Goal: Information Seeking & Learning: Learn about a topic

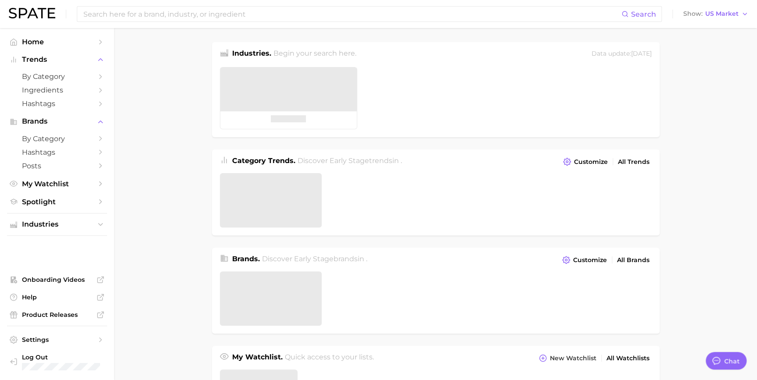
type textarea "x"
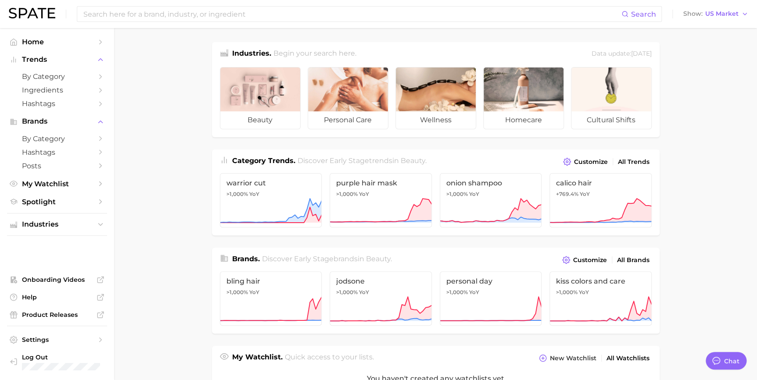
click at [198, 167] on main "Industries. Begin your search here. Data update: [DATE] beauty personal care we…" at bounding box center [435, 364] width 643 height 672
click at [194, 133] on main "Industries. Begin your search here. Data update: [DATE] beauty personal care we…" at bounding box center [435, 364] width 643 height 672
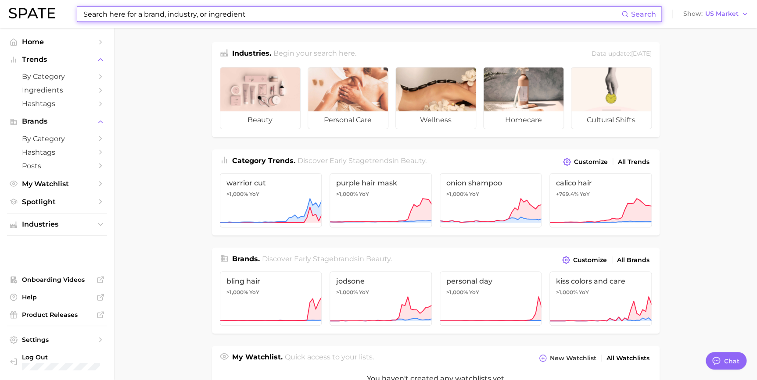
click at [524, 12] on input at bounding box center [351, 14] width 539 height 15
click at [310, 11] on input at bounding box center [351, 14] width 539 height 15
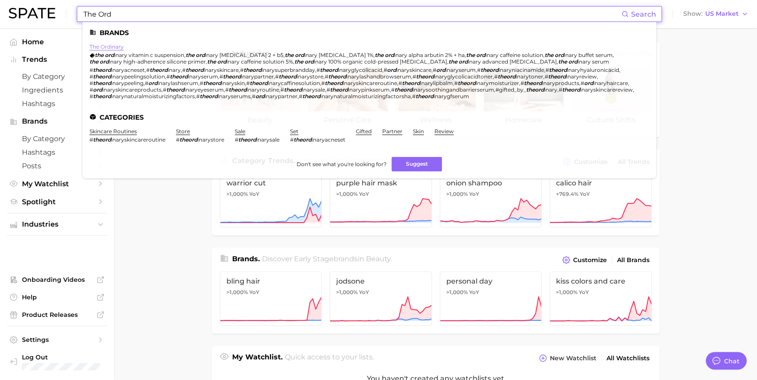
type input "The Ord"
click at [105, 46] on link "the ordinary" at bounding box center [107, 46] width 34 height 7
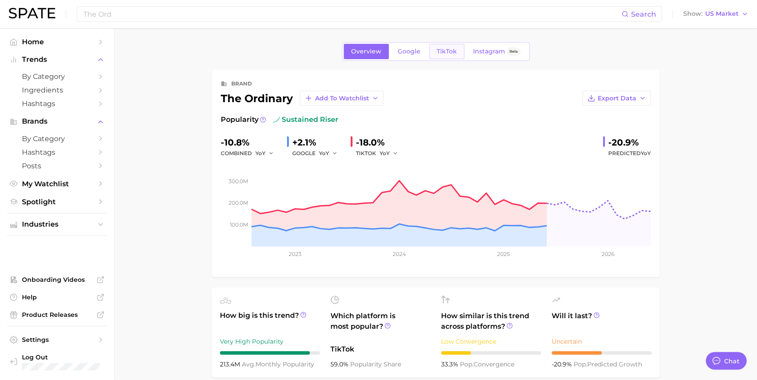
click at [444, 54] on span "TikTok" at bounding box center [447, 51] width 20 height 7
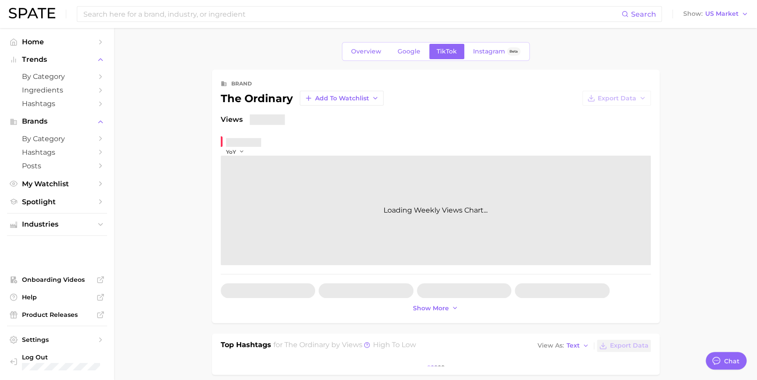
type textarea "x"
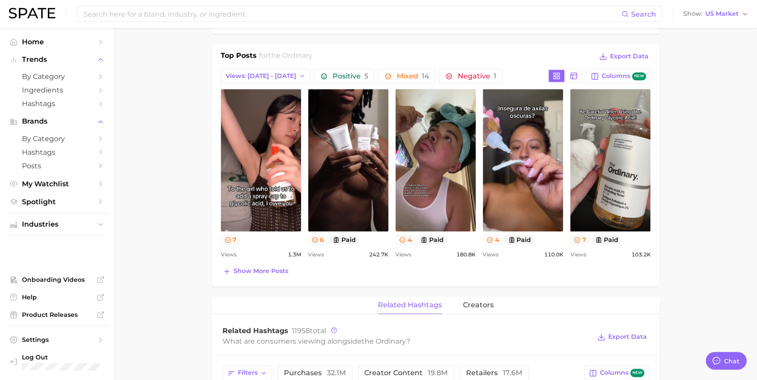
scroll to position [386, 0]
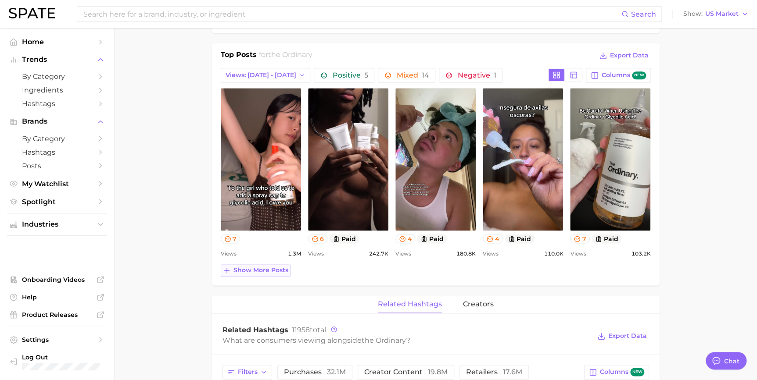
click at [268, 271] on span "Show more posts" at bounding box center [260, 270] width 55 height 7
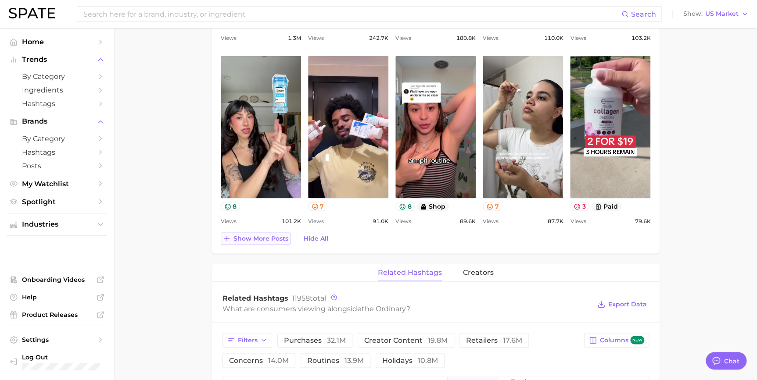
scroll to position [610, 0]
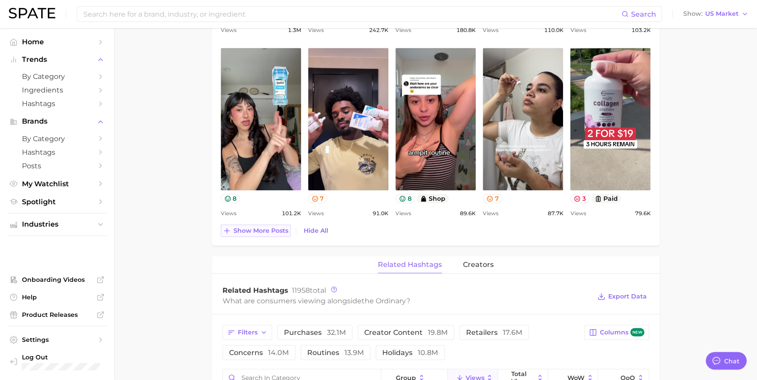
click at [277, 228] on span "Show more posts" at bounding box center [260, 230] width 55 height 7
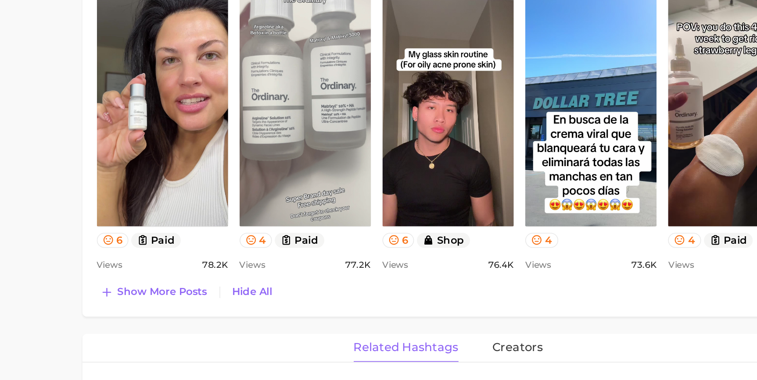
scroll to position [698, 0]
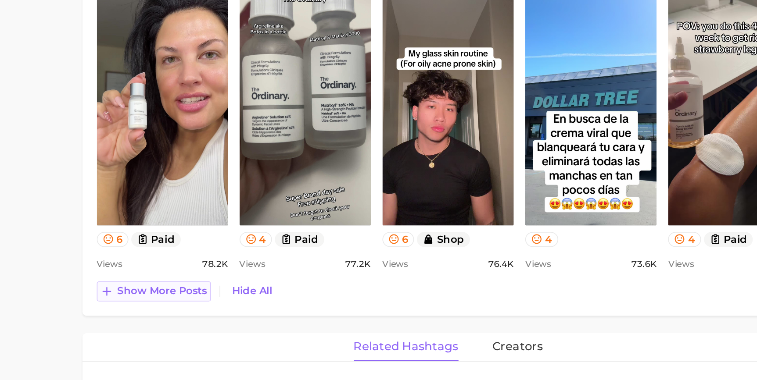
click at [273, 325] on span "Show more posts" at bounding box center [260, 325] width 55 height 7
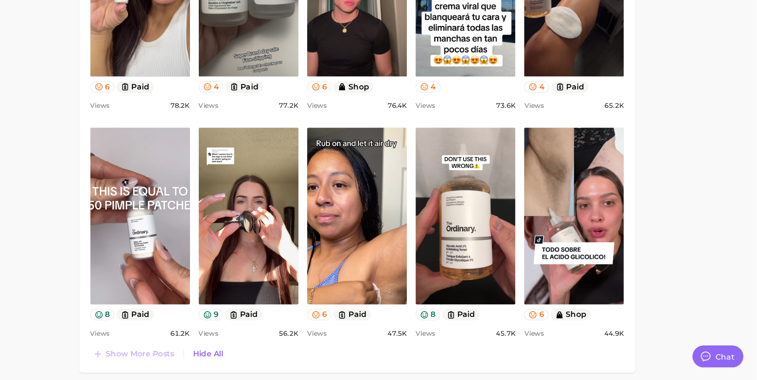
scroll to position [0, 0]
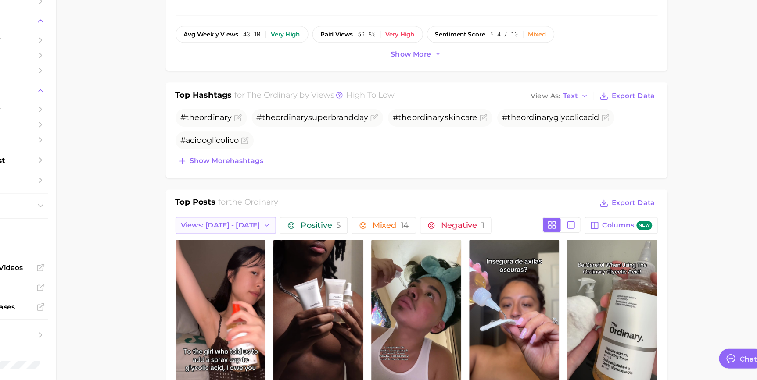
click at [260, 244] on span "Views: [DATE] - [DATE]" at bounding box center [261, 241] width 71 height 7
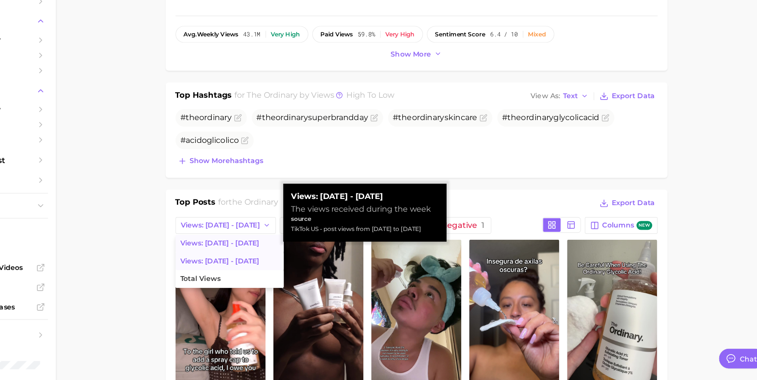
click at [264, 272] on span "Views: [DATE] - [DATE]" at bounding box center [260, 273] width 71 height 7
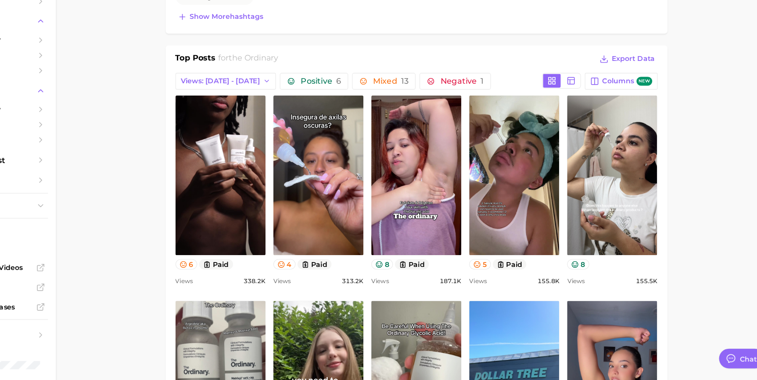
drag, startPoint x: 390, startPoint y: 197, endPoint x: 173, endPoint y: 168, distance: 218.7
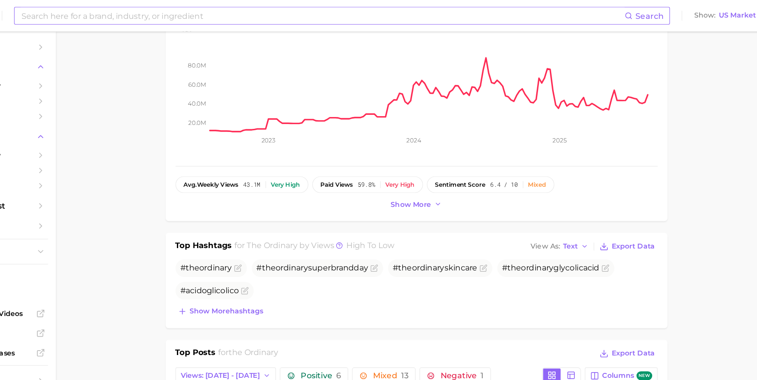
scroll to position [27, 0]
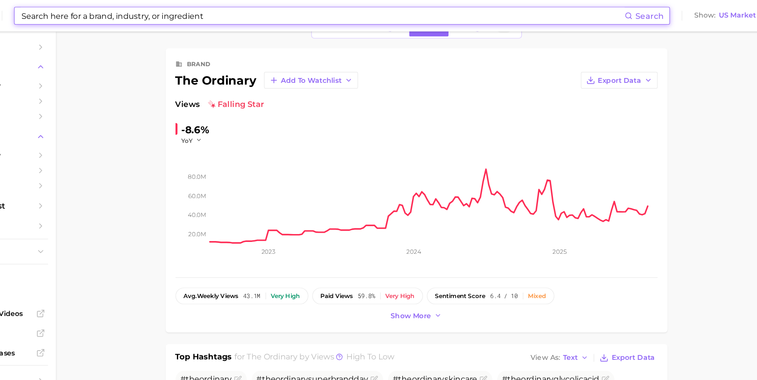
click at [203, 16] on input at bounding box center [351, 14] width 539 height 15
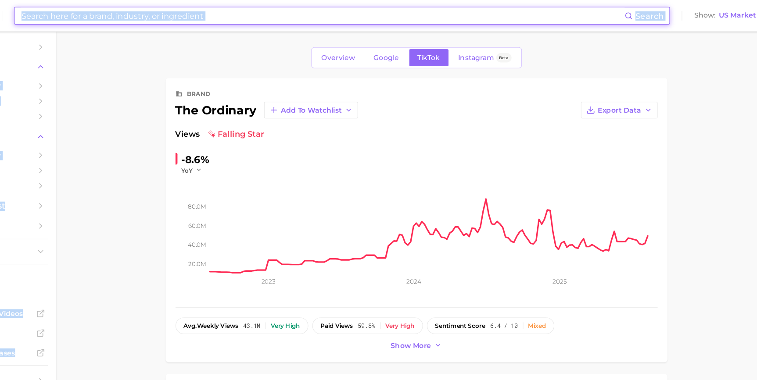
drag, startPoint x: 183, startPoint y: 28, endPoint x: 166, endPoint y: 56, distance: 33.3
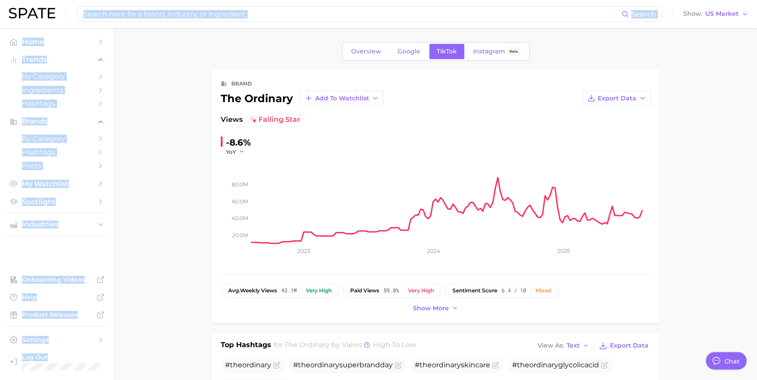
drag, startPoint x: 166, startPoint y: 56, endPoint x: 125, endPoint y: 82, distance: 48.3
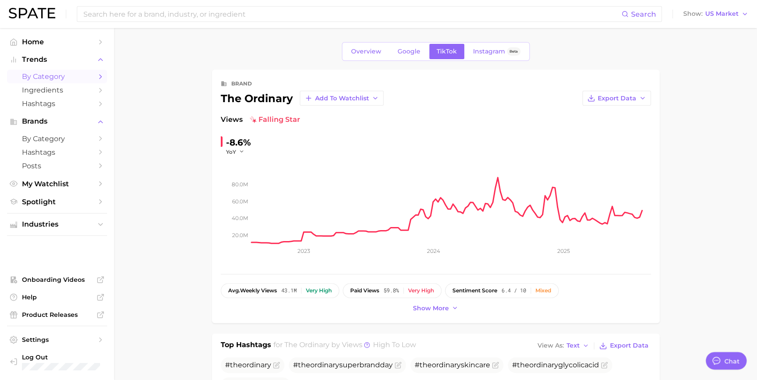
click at [86, 75] on span "by Category" at bounding box center [57, 76] width 70 height 8
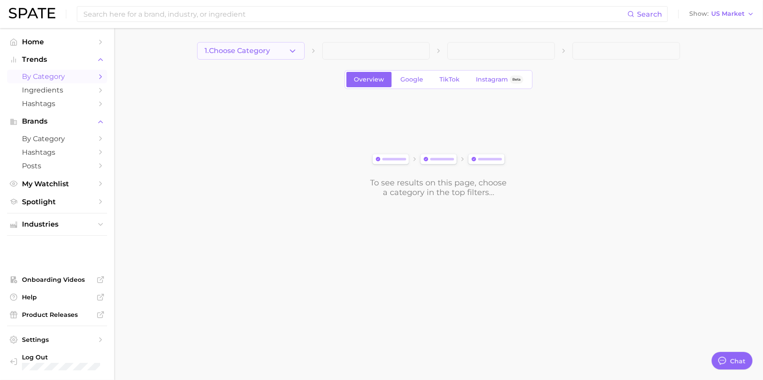
click at [290, 51] on icon "button" at bounding box center [292, 51] width 9 height 9
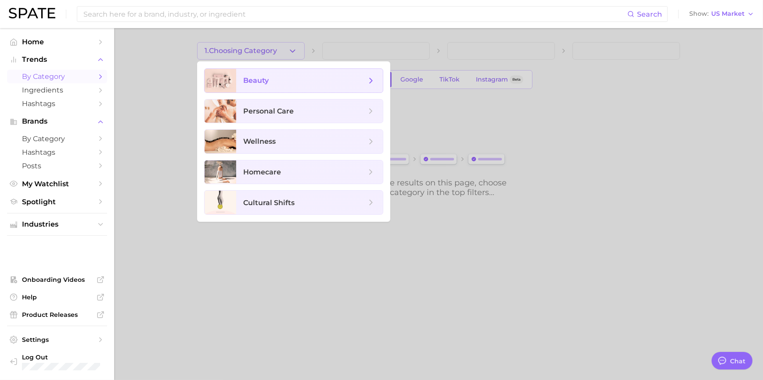
click at [290, 76] on span "beauty" at bounding box center [304, 81] width 123 height 10
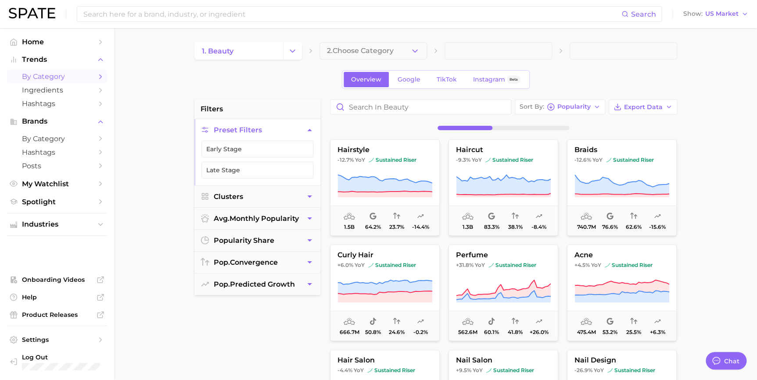
click at [370, 45] on button "2. Choose Category" at bounding box center [372, 51] width 107 height 18
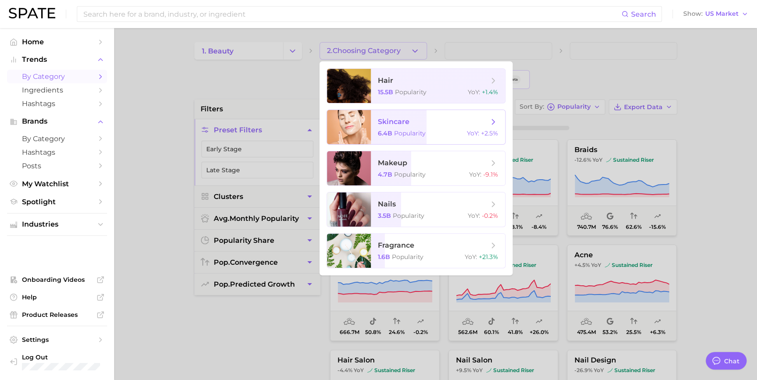
click at [403, 121] on span "skincare" at bounding box center [394, 122] width 32 height 8
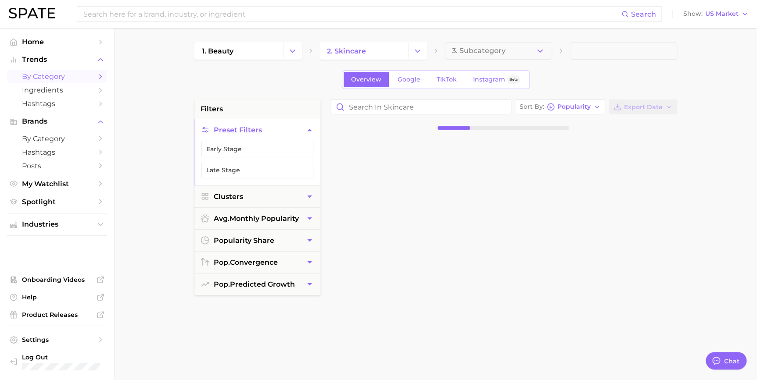
click at [466, 47] on span "3. Subcategory" at bounding box center [479, 51] width 54 height 8
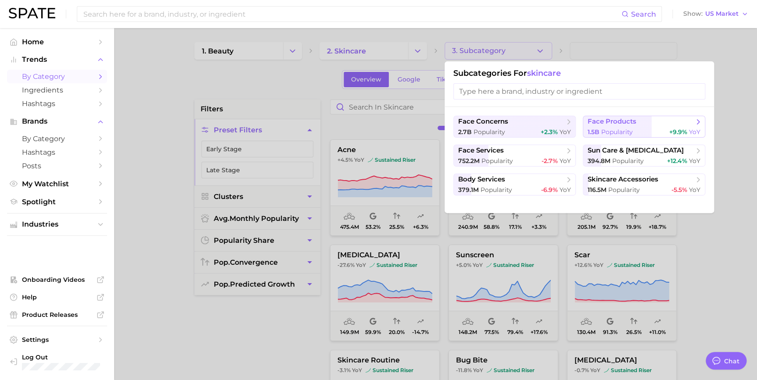
click at [602, 126] on button "face products 1.5b Popularity +9.9% YoY" at bounding box center [644, 127] width 122 height 22
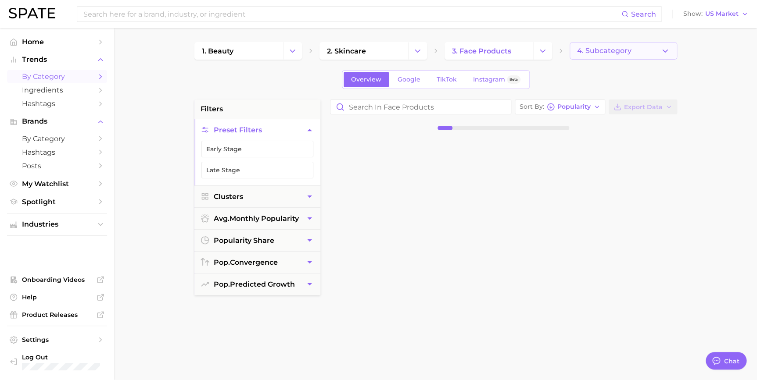
click at [584, 55] on button "4. Subcategory" at bounding box center [623, 51] width 107 height 18
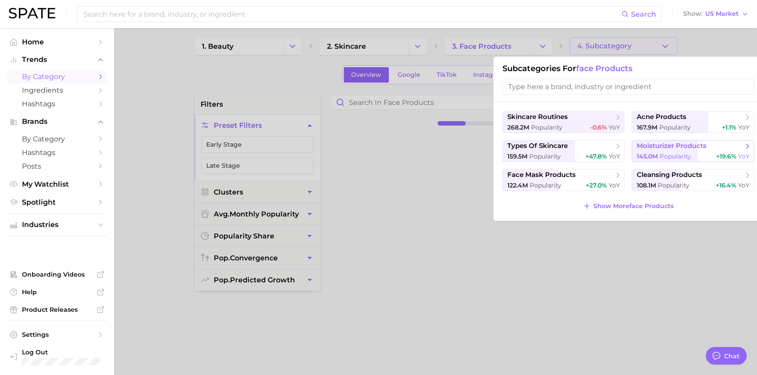
scroll to position [39, 0]
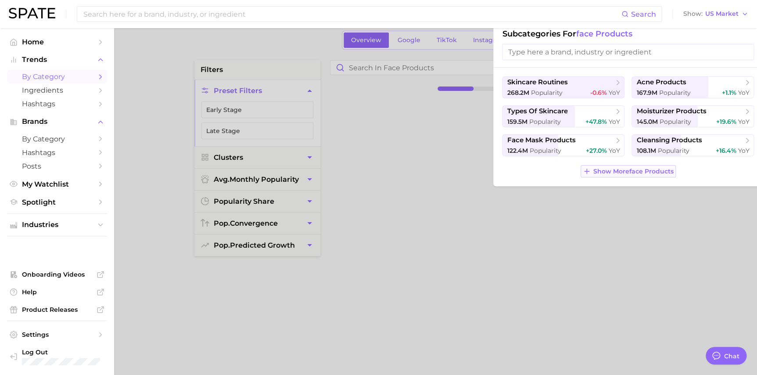
click at [623, 171] on span "Show More face products" at bounding box center [633, 171] width 80 height 7
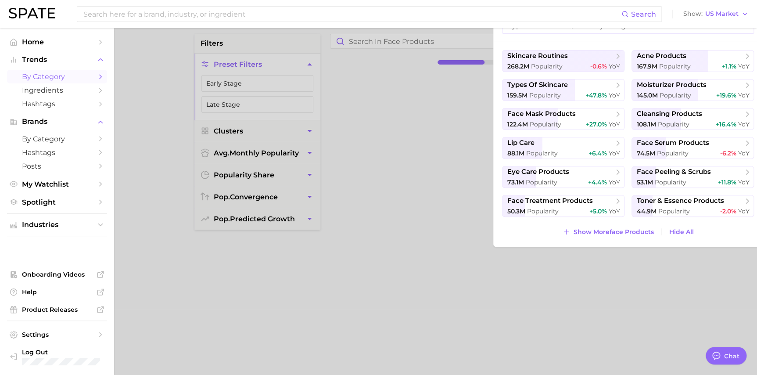
scroll to position [79, 0]
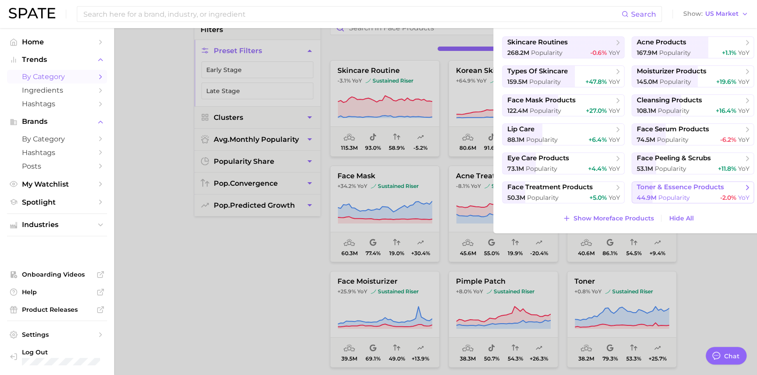
click at [666, 190] on span "toner & essence products" at bounding box center [679, 187] width 87 height 8
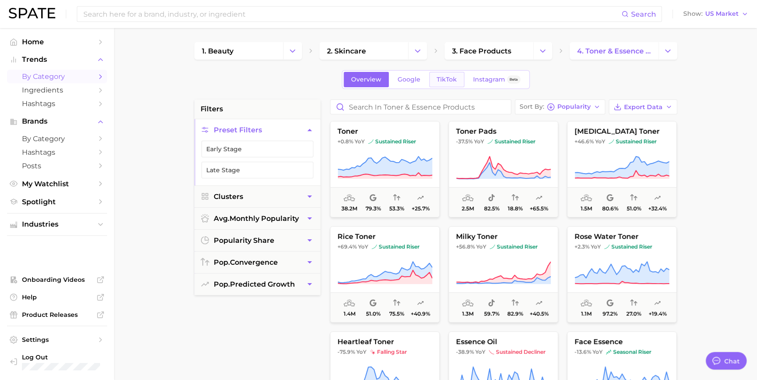
click at [435, 82] on link "TikTok" at bounding box center [446, 79] width 35 height 15
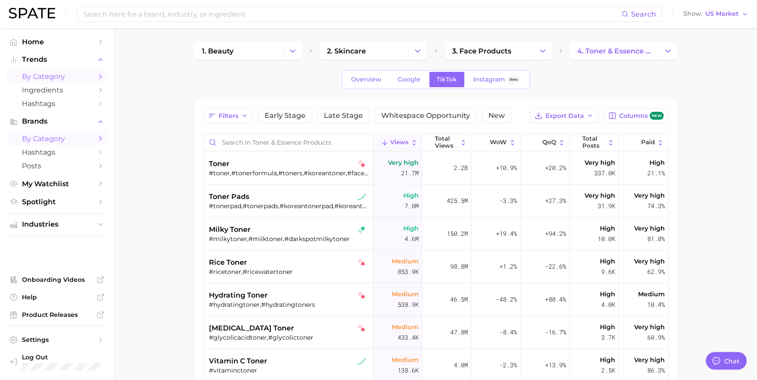
click at [97, 140] on icon "Sidebar" at bounding box center [101, 139] width 8 height 8
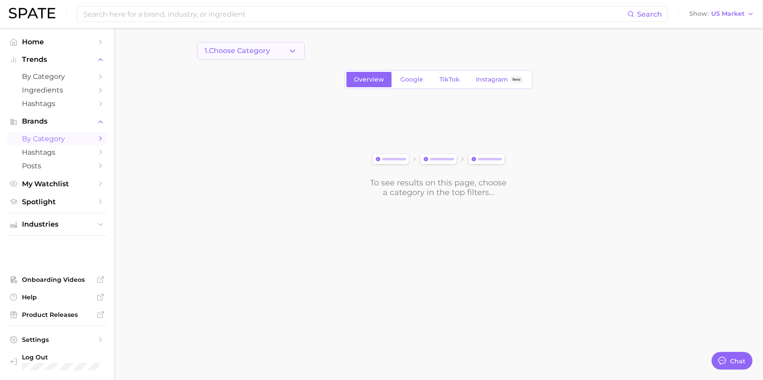
click at [276, 51] on button "1. Choose Category" at bounding box center [250, 51] width 107 height 18
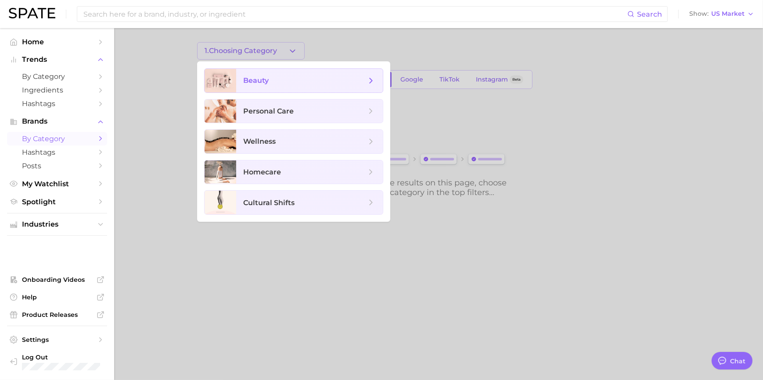
click at [292, 79] on span "beauty" at bounding box center [304, 81] width 123 height 10
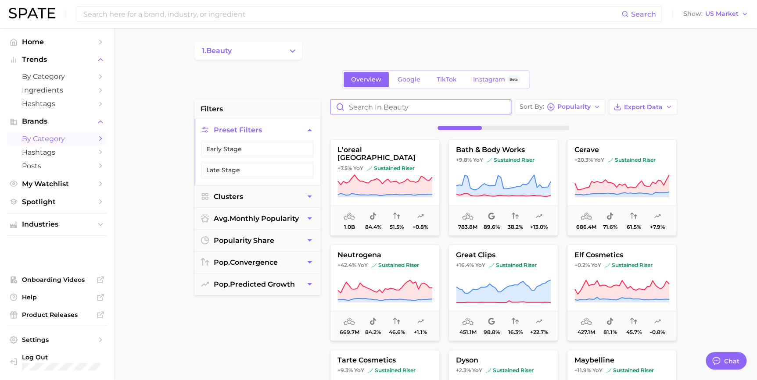
click at [414, 107] on input "Search in beauty" at bounding box center [420, 107] width 180 height 14
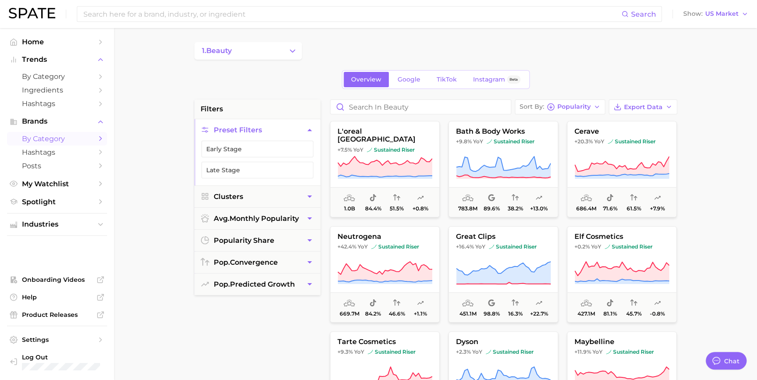
click at [304, 79] on div "Overview Google TikTok Instagram Beta" at bounding box center [435, 79] width 483 height 19
click at [47, 79] on span "by Category" at bounding box center [57, 76] width 70 height 8
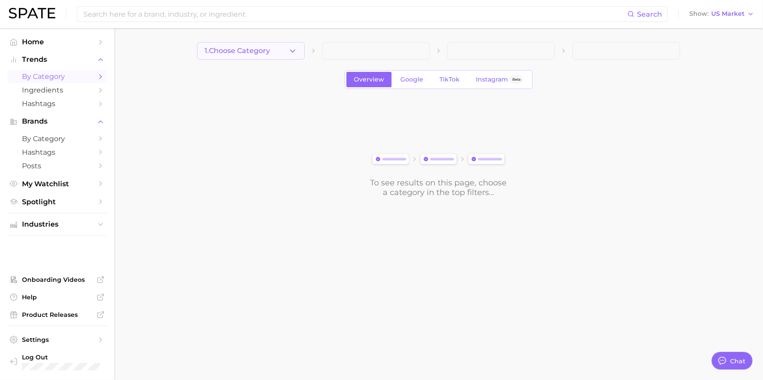
click at [259, 47] on span "1. Choose Category" at bounding box center [236, 51] width 65 height 8
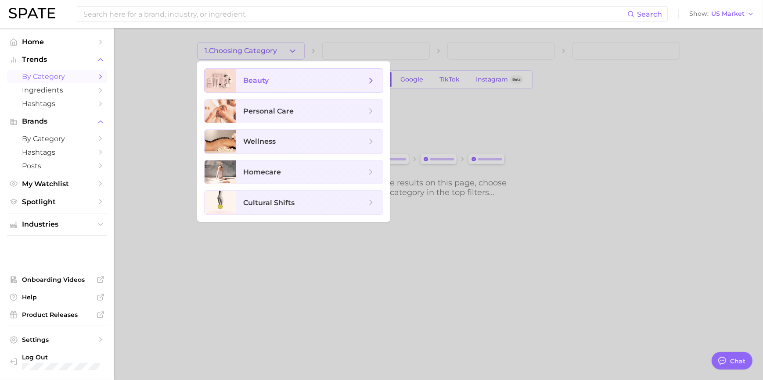
click at [294, 86] on span "beauty" at bounding box center [309, 81] width 147 height 24
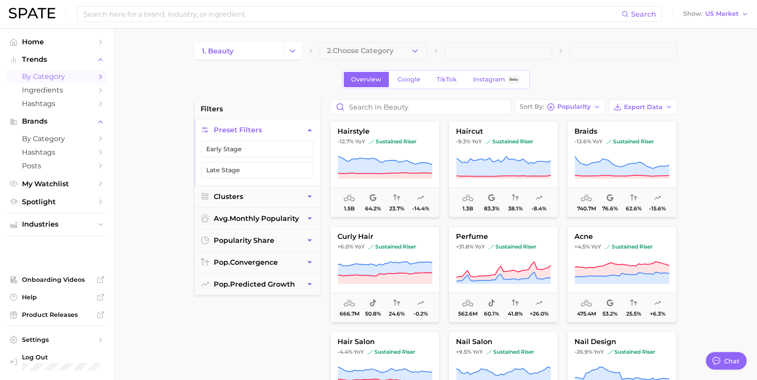
click at [376, 39] on main "1. beauty 2. Choose Category Overview Google TikTok Instagram Beta filters Pres…" at bounding box center [435, 361] width 643 height 666
click at [379, 53] on span "2. Choose Category" at bounding box center [360, 51] width 67 height 8
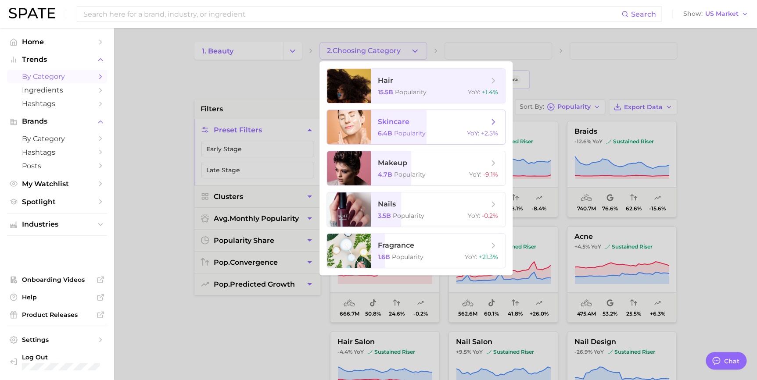
click at [403, 121] on span "skincare" at bounding box center [394, 122] width 32 height 8
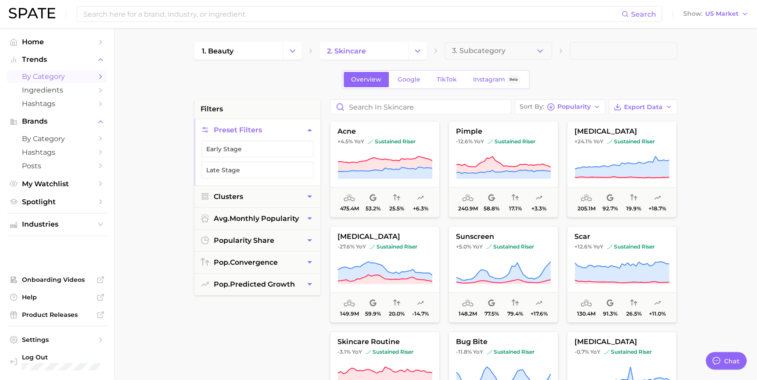
click at [464, 61] on div "1. beauty 2. skincare 3. Subcategory Overview Google TikTok Instagram Beta filt…" at bounding box center [435, 346] width 483 height 608
click at [465, 54] on span "3. Subcategory" at bounding box center [479, 51] width 54 height 8
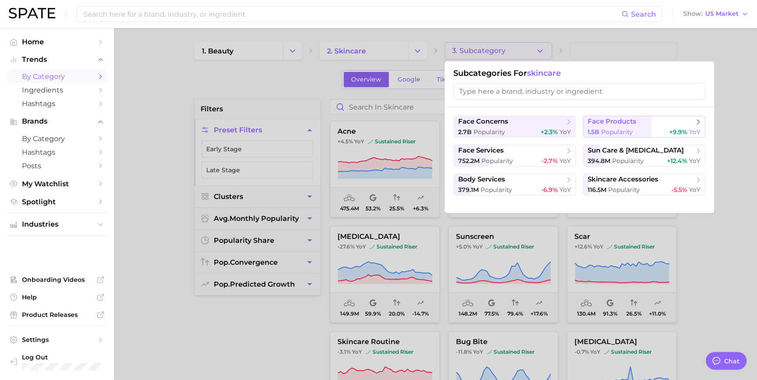
click at [611, 122] on span "face products" at bounding box center [612, 122] width 49 height 8
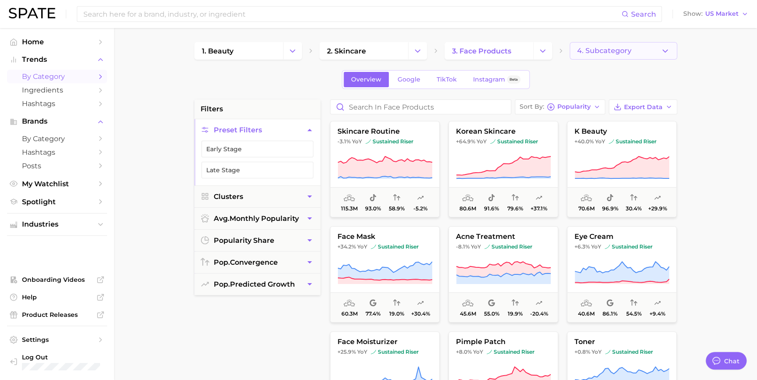
click at [592, 52] on span "4. Subcategory" at bounding box center [604, 51] width 54 height 8
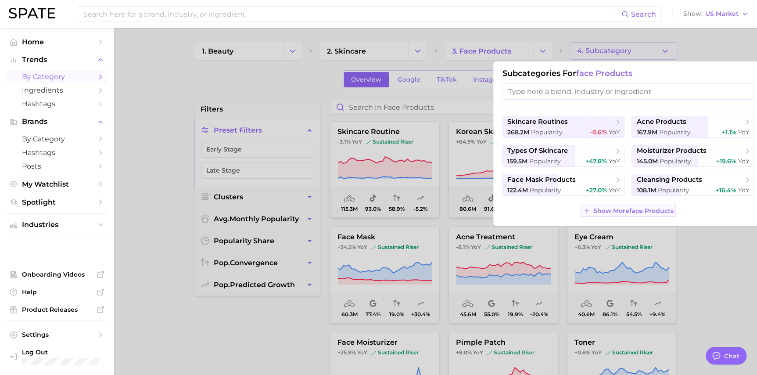
click at [620, 207] on span "Show More face products" at bounding box center [633, 210] width 80 height 7
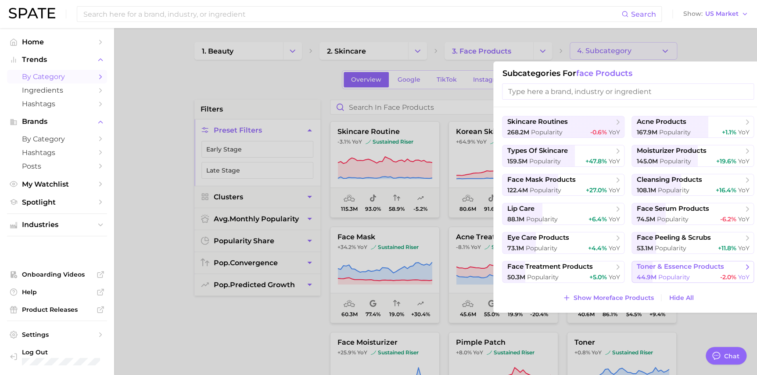
click at [675, 267] on span "toner & essence products" at bounding box center [679, 266] width 87 height 8
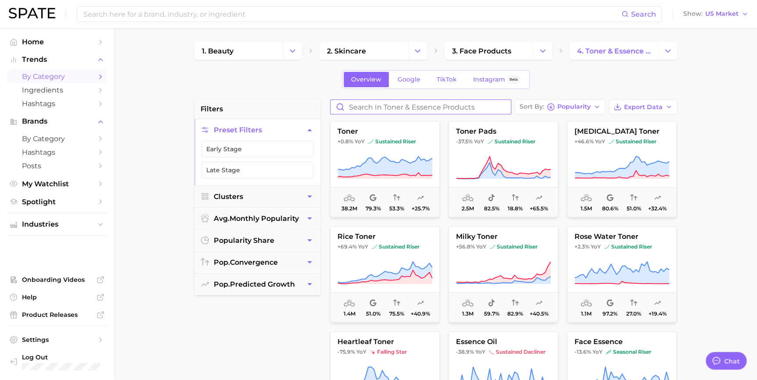
click at [360, 104] on input "Search in toner & essence products" at bounding box center [420, 107] width 180 height 14
click at [548, 109] on icon "button" at bounding box center [551, 107] width 8 height 8
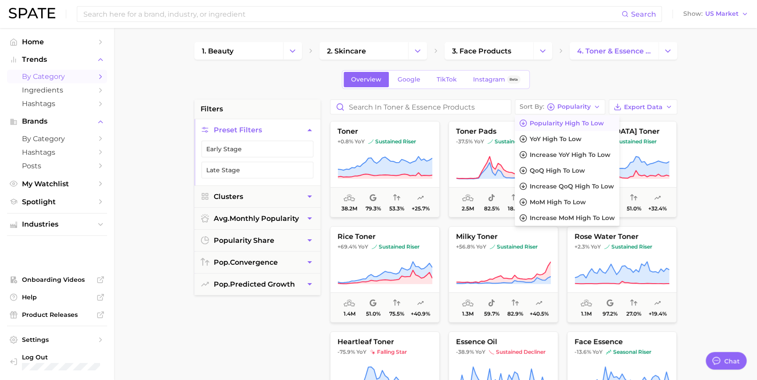
click at [590, 92] on div "1. beauty 2. skincare 3. face products 4. toner & essence products Overview Goo…" at bounding box center [435, 346] width 483 height 608
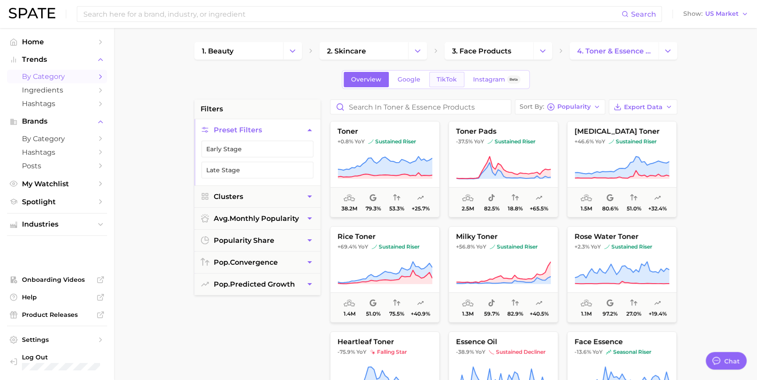
click at [451, 80] on span "TikTok" at bounding box center [447, 79] width 20 height 7
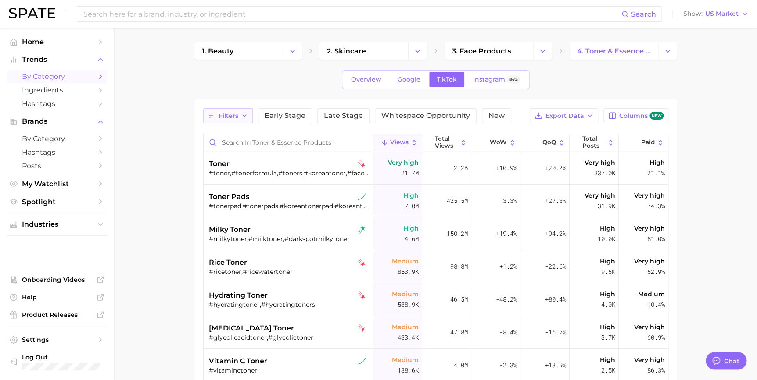
click at [231, 112] on span "Filters" at bounding box center [229, 115] width 20 height 7
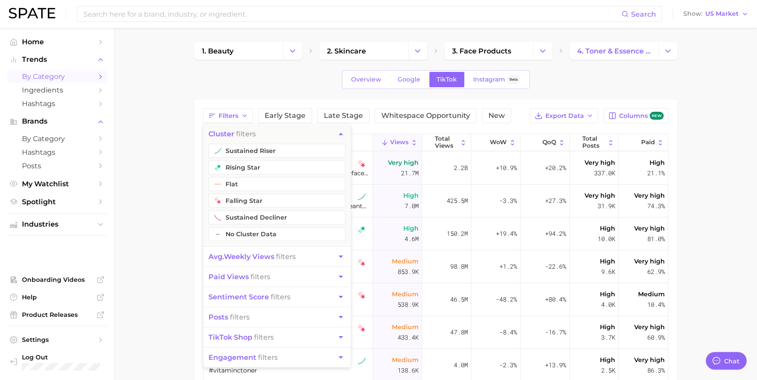
click at [522, 112] on div "Filters cluster filters sustained riser rising star flat falling star sustained…" at bounding box center [435, 115] width 465 height 15
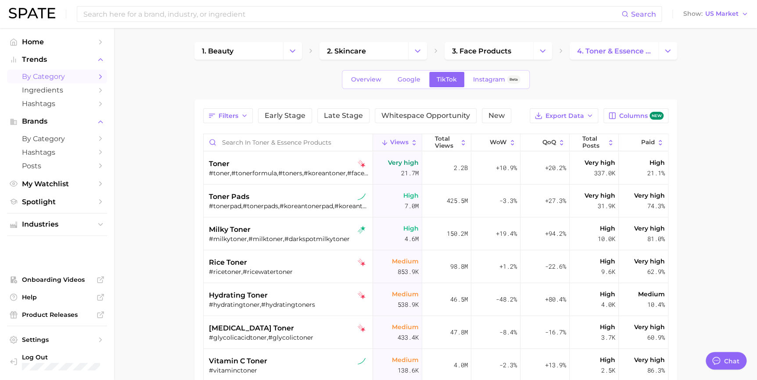
drag, startPoint x: 498, startPoint y: 118, endPoint x: 521, endPoint y: 98, distance: 31.1
click at [521, 98] on div "1. beauty 2. skincare 3. face products 4. toner & essence products Overview Goo…" at bounding box center [435, 282] width 483 height 481
drag, startPoint x: 50, startPoint y: 127, endPoint x: 32, endPoint y: 136, distance: 19.2
click at [614, 48] on span "4. toner & essence products" at bounding box center [614, 51] width 74 height 8
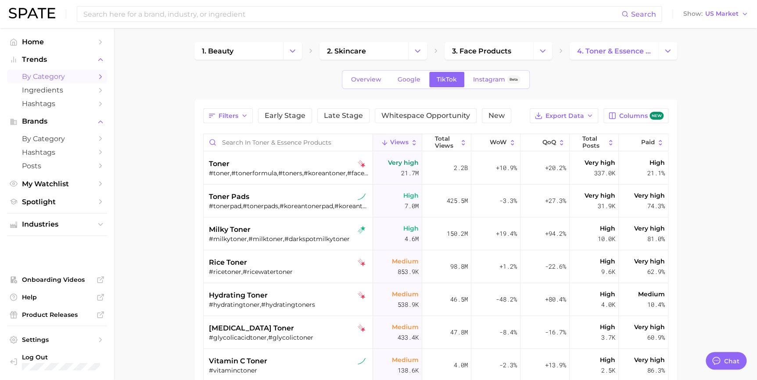
click at [614, 79] on div "Overview Google TikTok Instagram Beta" at bounding box center [435, 79] width 483 height 19
click at [170, 178] on main "1. beauty 2. skincare 3. face products 4. toner & essence products Overview Goo…" at bounding box center [435, 297] width 643 height 539
click at [98, 103] on icon "Sidebar" at bounding box center [101, 104] width 8 height 8
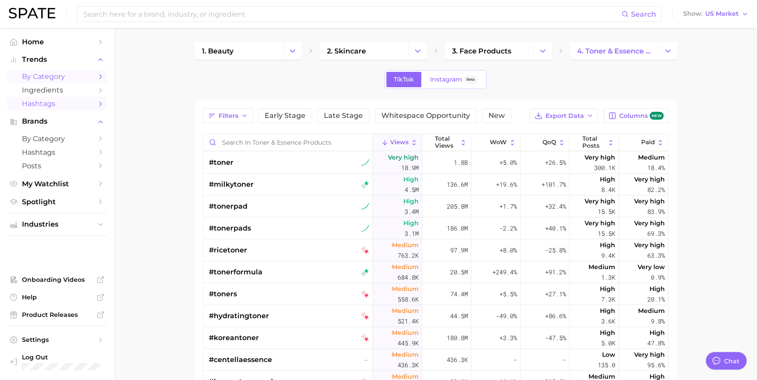
click at [93, 76] on link "by Category" at bounding box center [57, 77] width 100 height 14
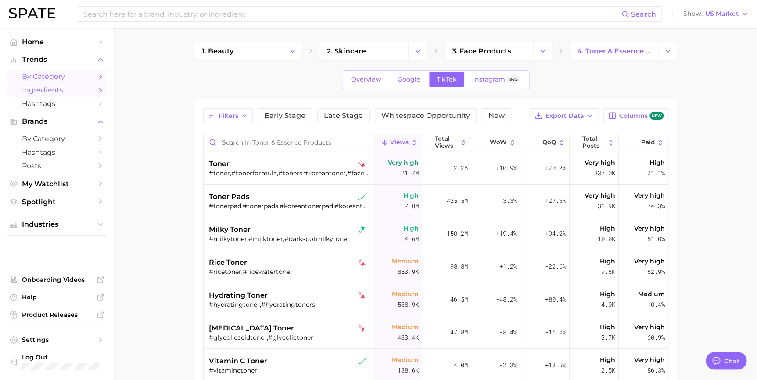
click at [95, 89] on link "Ingredients" at bounding box center [57, 90] width 100 height 14
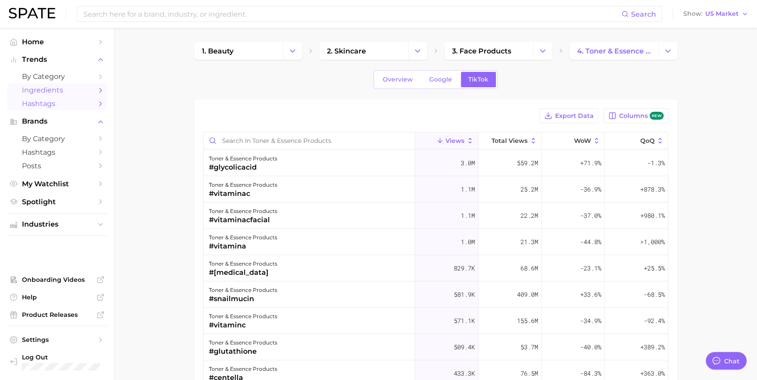
click at [98, 104] on icon "Sidebar" at bounding box center [101, 104] width 8 height 8
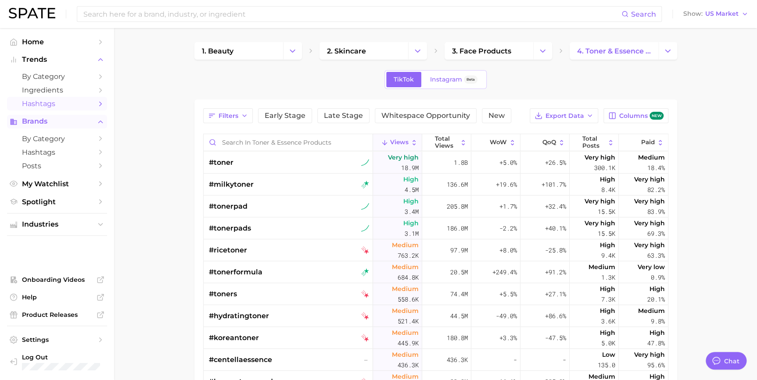
click at [79, 122] on span "Brands" at bounding box center [57, 122] width 70 height 8
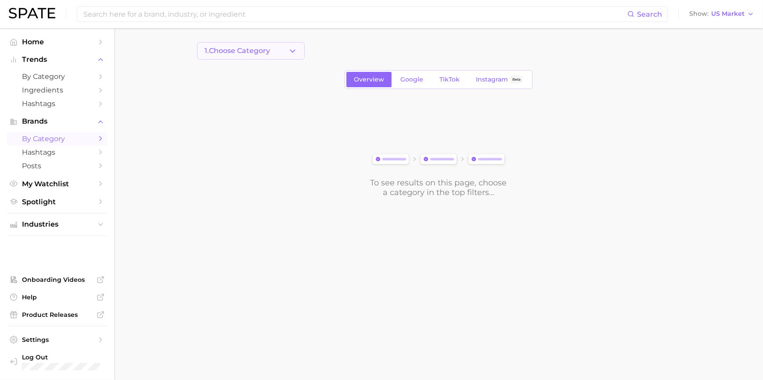
click at [277, 49] on button "1. Choose Category" at bounding box center [250, 51] width 107 height 18
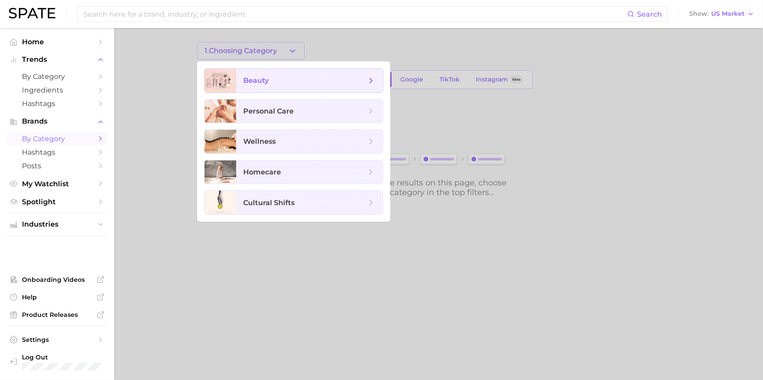
click at [278, 80] on span "beauty" at bounding box center [304, 81] width 123 height 10
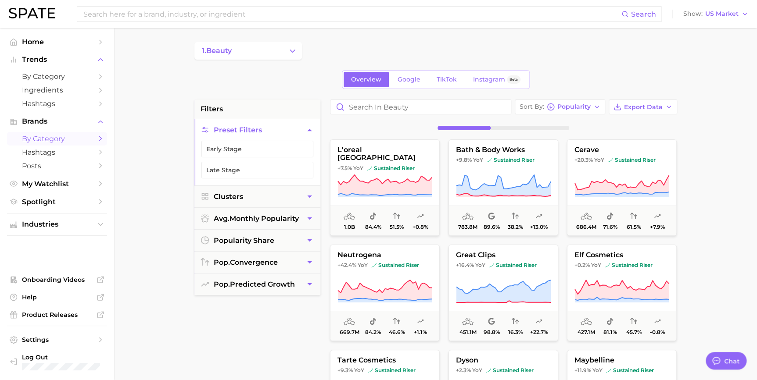
click at [323, 50] on div "1. beauty" at bounding box center [435, 51] width 483 height 18
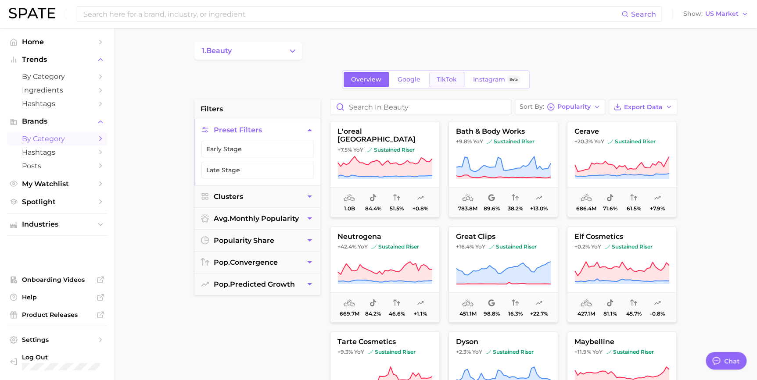
click at [441, 77] on span "TikTok" at bounding box center [447, 79] width 20 height 7
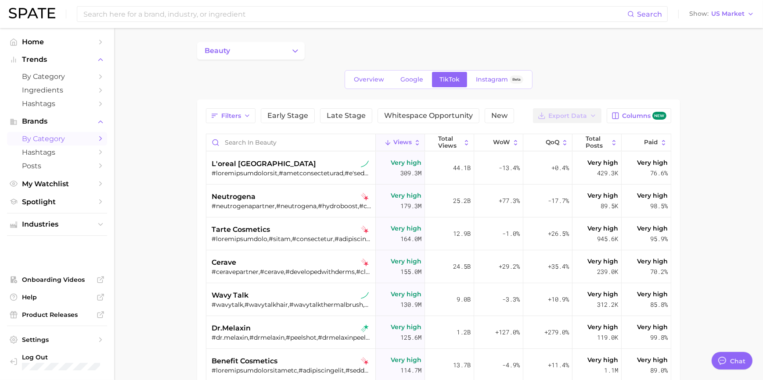
type textarea "x"
click at [242, 118] on icon "button" at bounding box center [244, 115] width 7 height 7
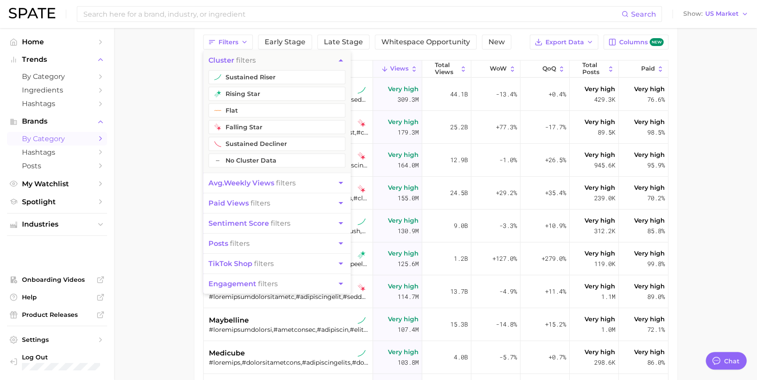
scroll to position [79, 0]
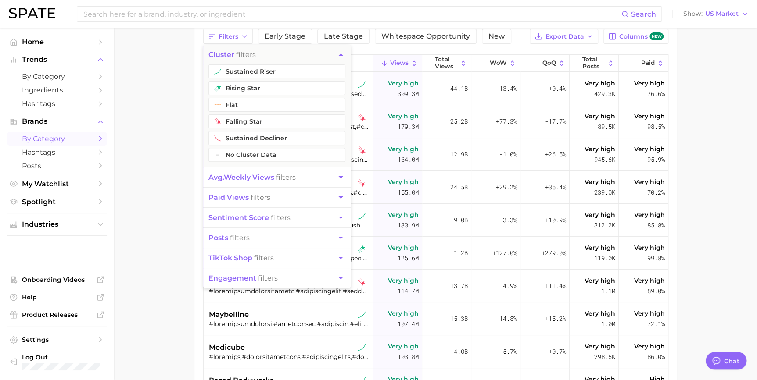
click at [157, 129] on main "beauty Overview Google TikTok Instagram Beta Filters cluster filters sustained …" at bounding box center [435, 218] width 643 height 539
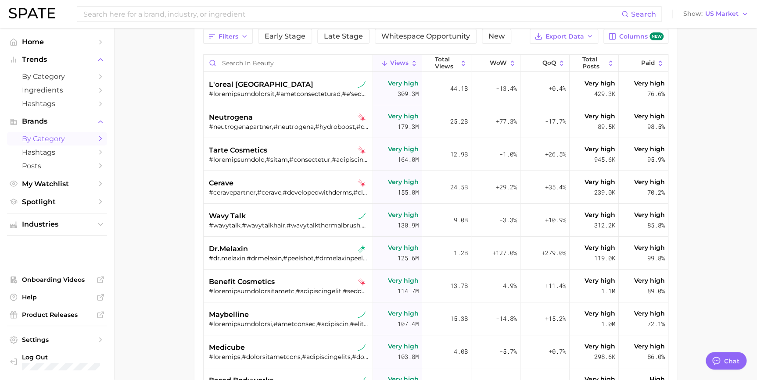
scroll to position [0, 0]
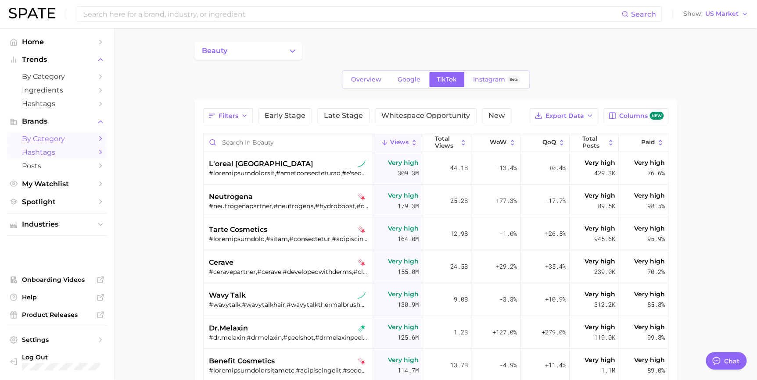
click at [100, 150] on icon "Sidebar" at bounding box center [101, 152] width 8 height 8
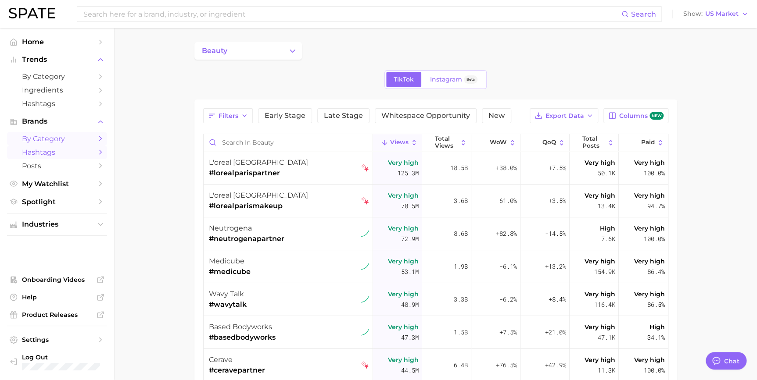
click at [99, 140] on icon "Sidebar" at bounding box center [101, 139] width 8 height 8
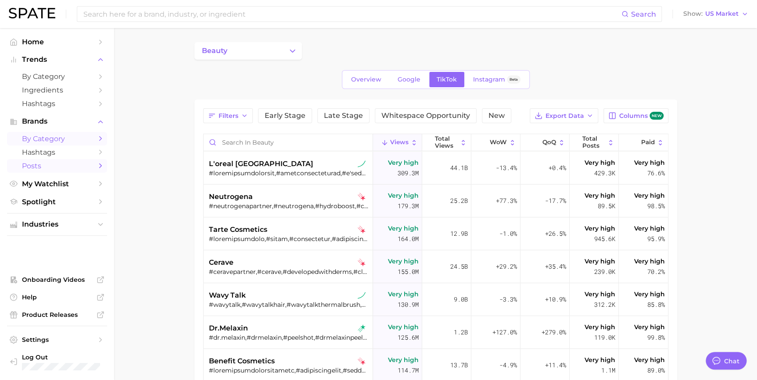
click at [96, 167] on link "Posts" at bounding box center [57, 166] width 100 height 14
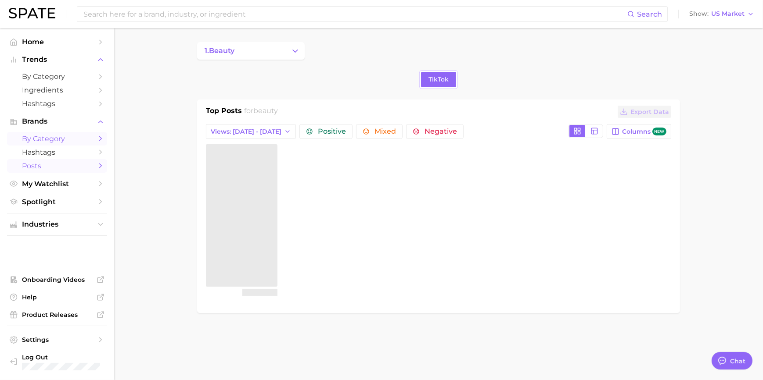
click at [98, 140] on icon "Sidebar" at bounding box center [101, 139] width 8 height 8
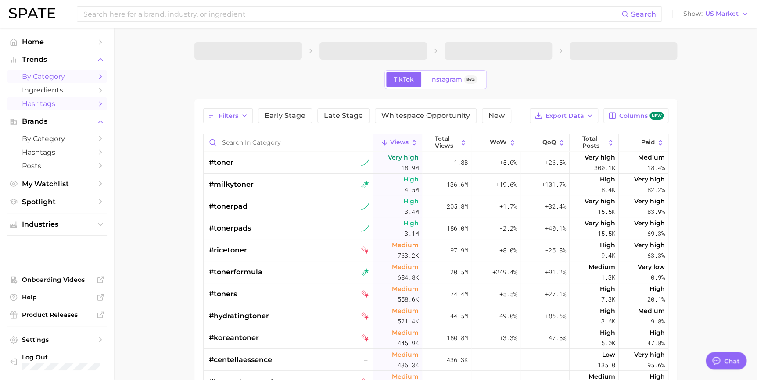
click at [63, 73] on span "by Category" at bounding box center [57, 76] width 70 height 8
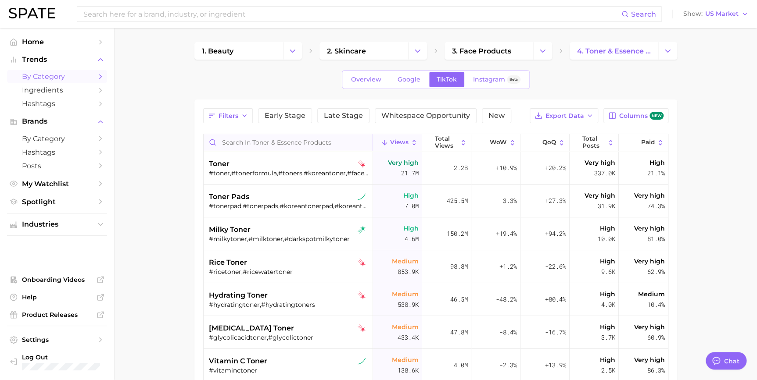
click at [258, 137] on input "Search in toner & essence products" at bounding box center [288, 142] width 169 height 17
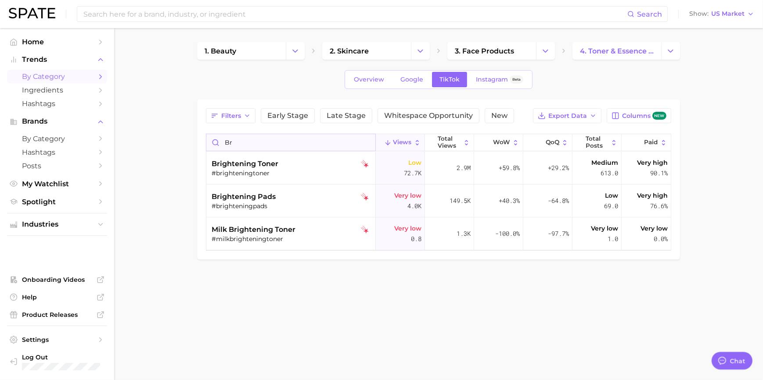
type input "b"
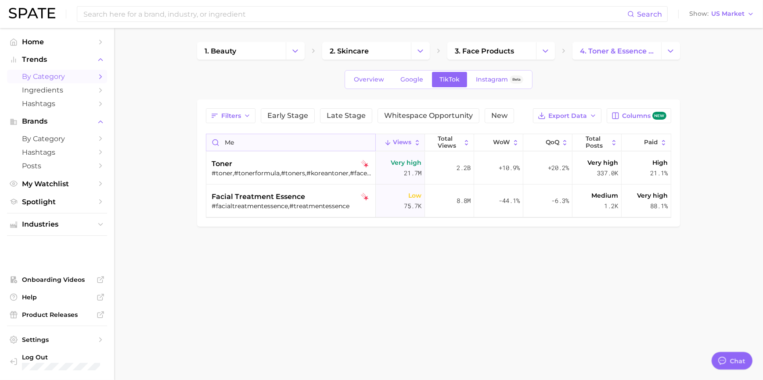
type input "m"
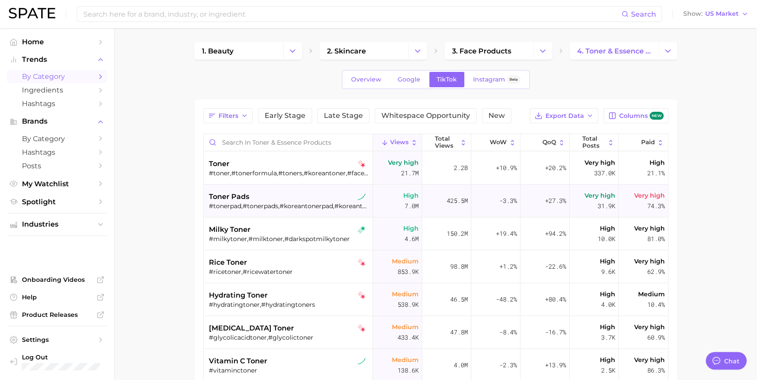
click at [247, 185] on div "toner pads #tonerpad,#tonerpads,#koreantonerpad,#koreantonerpads,#1tonerpadaday" at bounding box center [289, 201] width 161 height 33
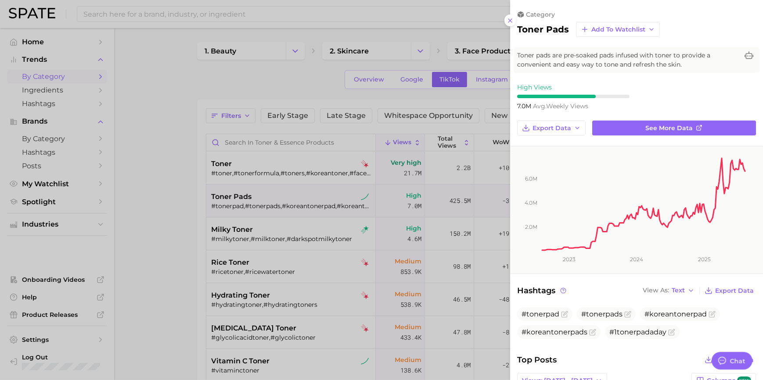
click at [351, 92] on div at bounding box center [381, 190] width 763 height 380
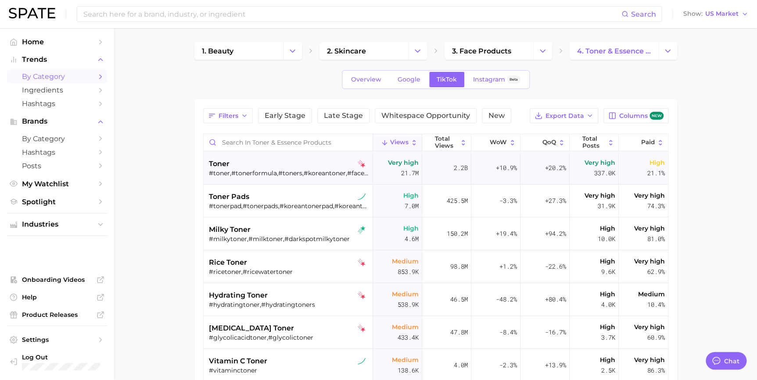
click at [282, 159] on div "toner" at bounding box center [289, 164] width 161 height 11
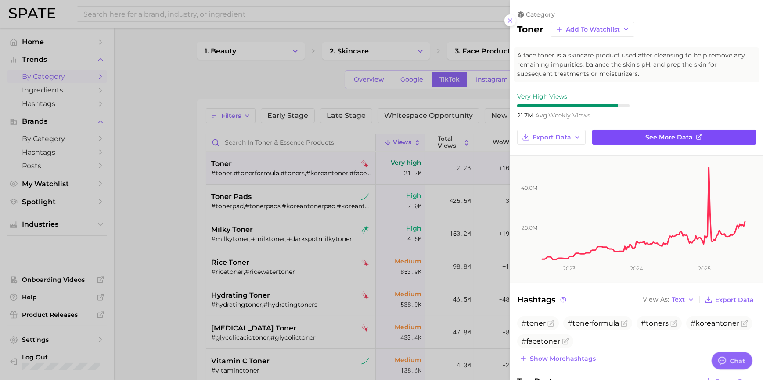
click at [613, 133] on link "See more data" at bounding box center [674, 137] width 164 height 15
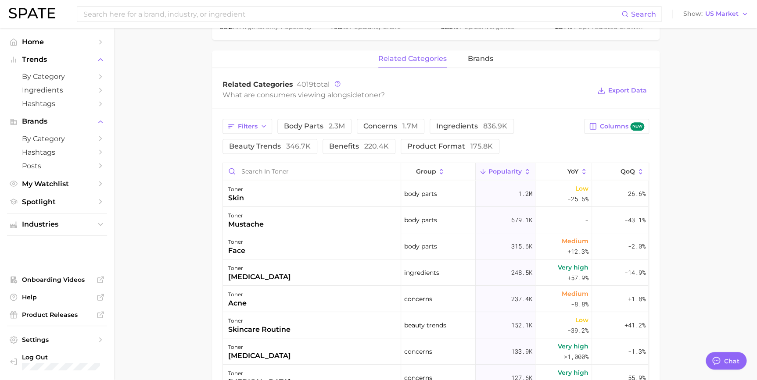
scroll to position [370, 0]
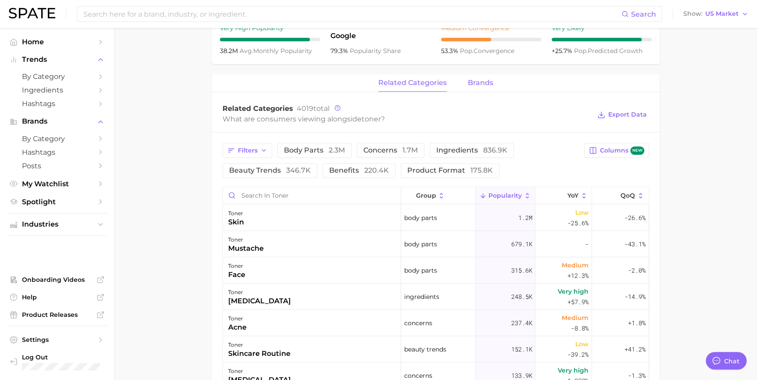
click at [470, 82] on span "brands" at bounding box center [480, 83] width 25 height 8
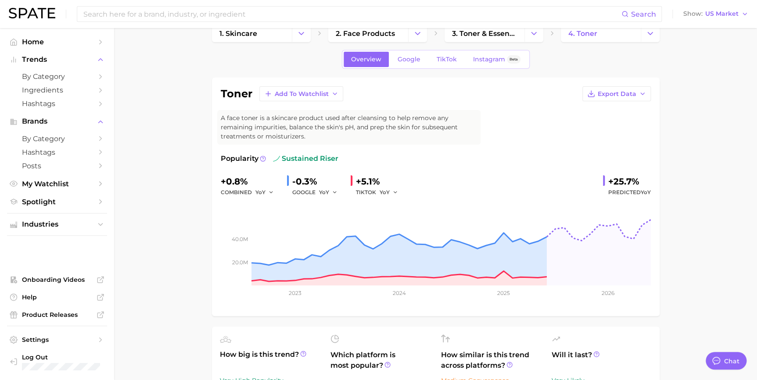
scroll to position [0, 0]
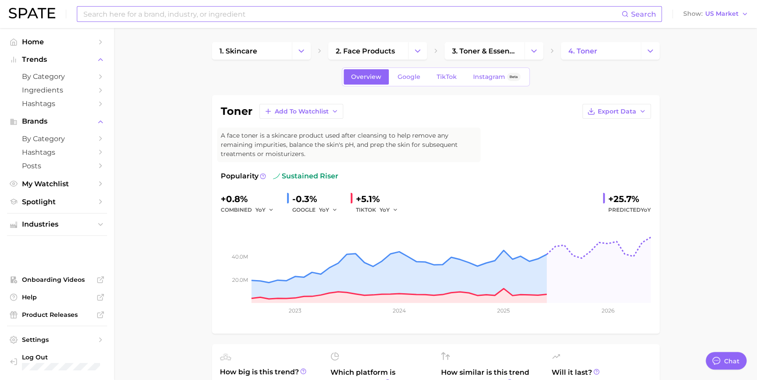
click at [167, 17] on input at bounding box center [351, 14] width 539 height 15
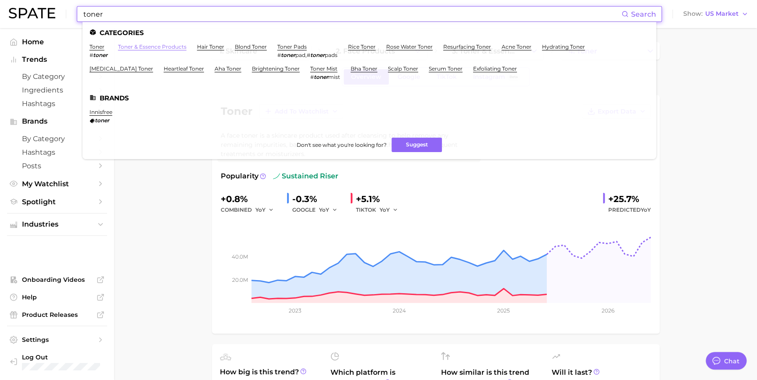
type input "toner"
click at [139, 44] on link "toner & essence products" at bounding box center [152, 46] width 68 height 7
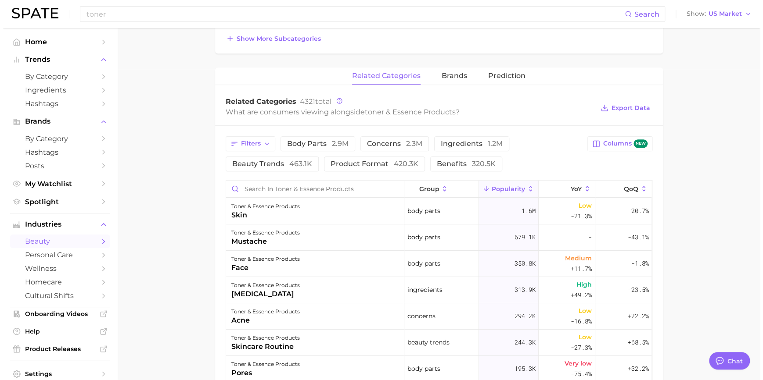
scroll to position [323, 0]
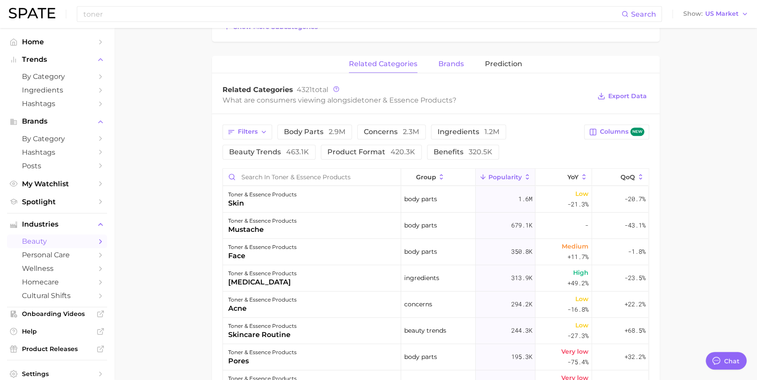
click at [456, 66] on span "brands" at bounding box center [450, 64] width 25 height 8
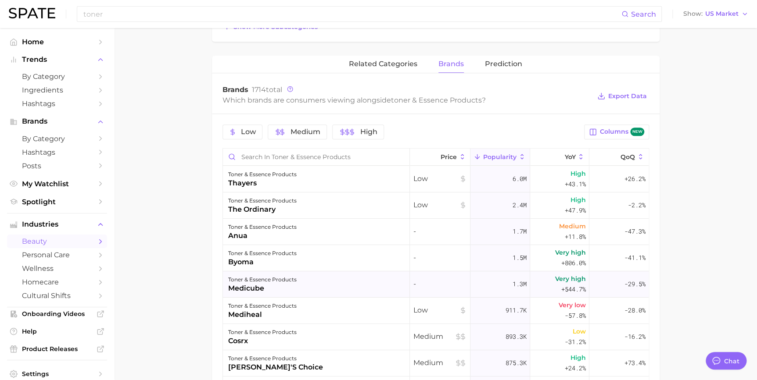
click at [302, 294] on div "toner & essence products medicube" at bounding box center [316, 285] width 187 height 26
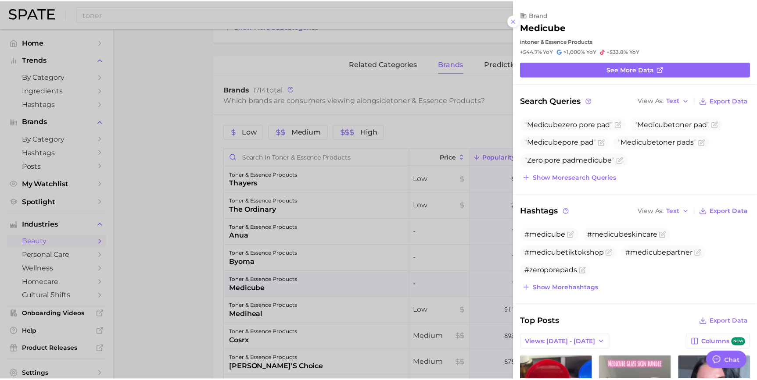
scroll to position [279, 0]
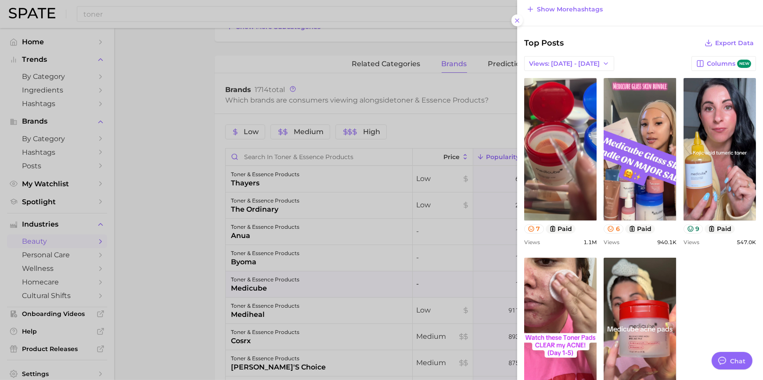
click at [210, 227] on div at bounding box center [381, 190] width 763 height 380
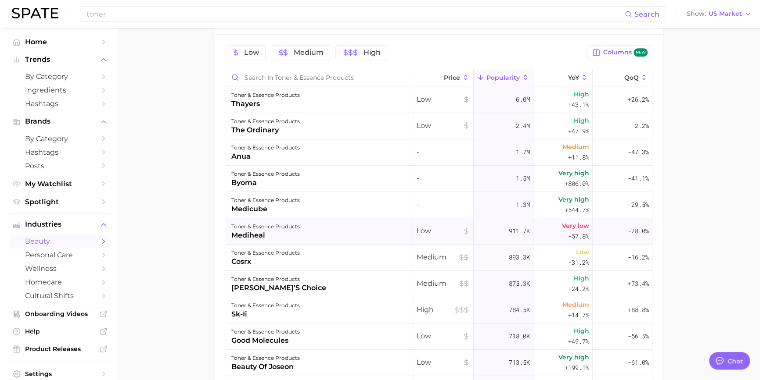
scroll to position [403, 0]
click at [269, 225] on div "toner & essence products" at bounding box center [262, 226] width 68 height 11
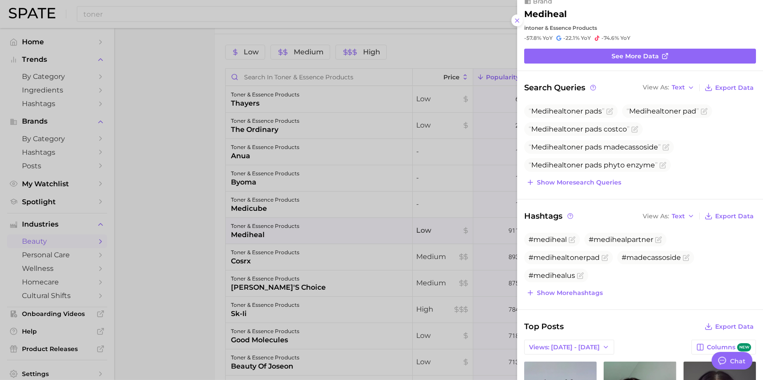
scroll to position [0, 0]
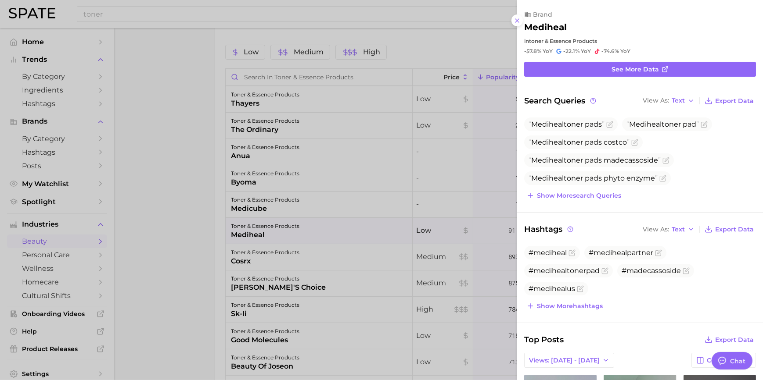
click at [186, 210] on div at bounding box center [381, 190] width 763 height 380
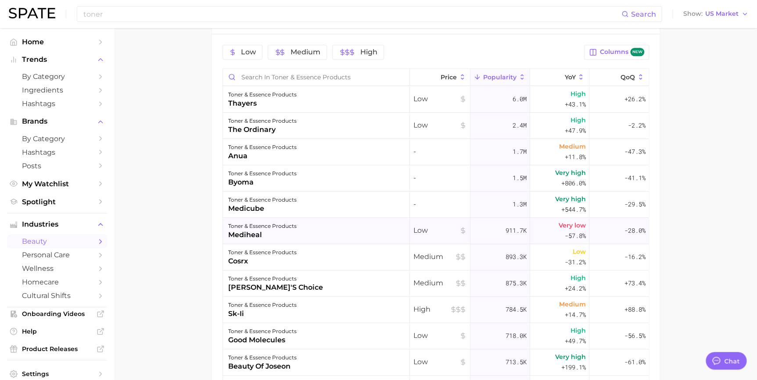
click at [246, 231] on div "mediheal" at bounding box center [262, 235] width 68 height 11
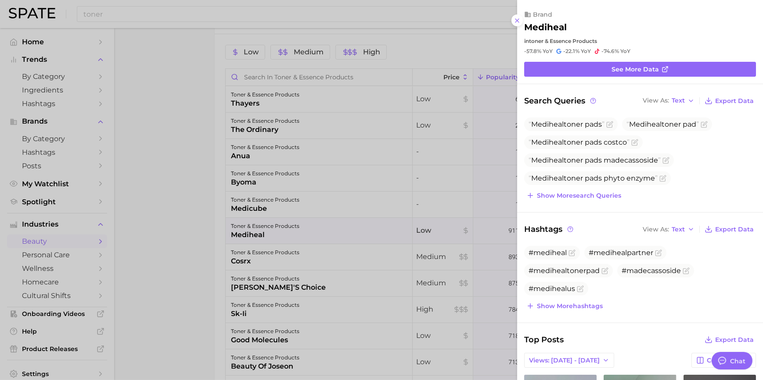
click at [449, 196] on div at bounding box center [381, 190] width 763 height 380
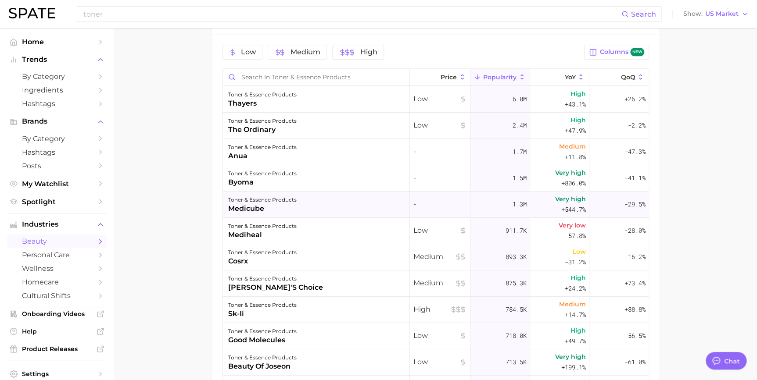
click at [340, 197] on div "toner & essence products medicube" at bounding box center [316, 205] width 187 height 26
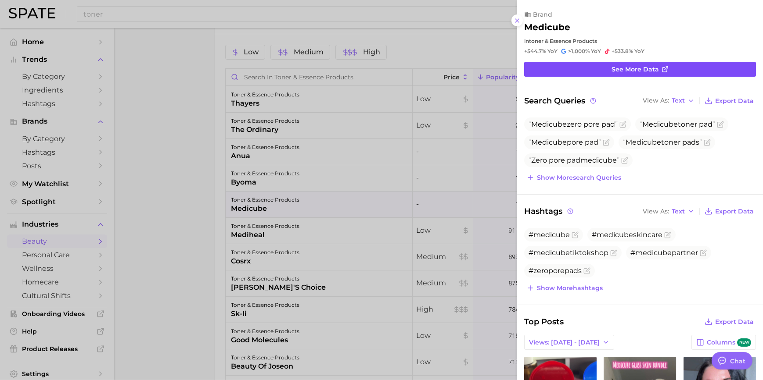
click at [651, 71] on span "See more data" at bounding box center [634, 69] width 47 height 7
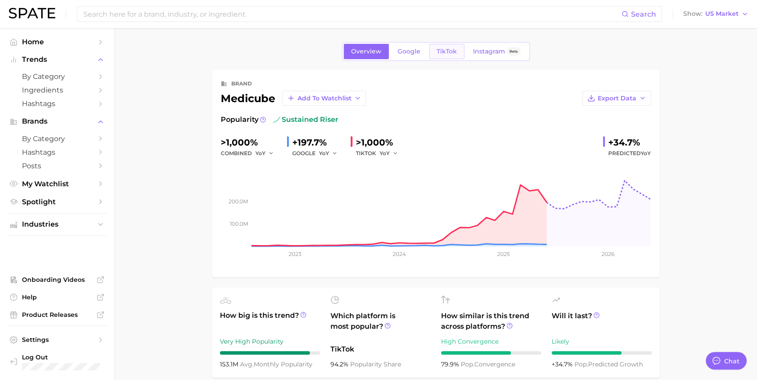
click at [451, 57] on link "TikTok" at bounding box center [446, 51] width 35 height 15
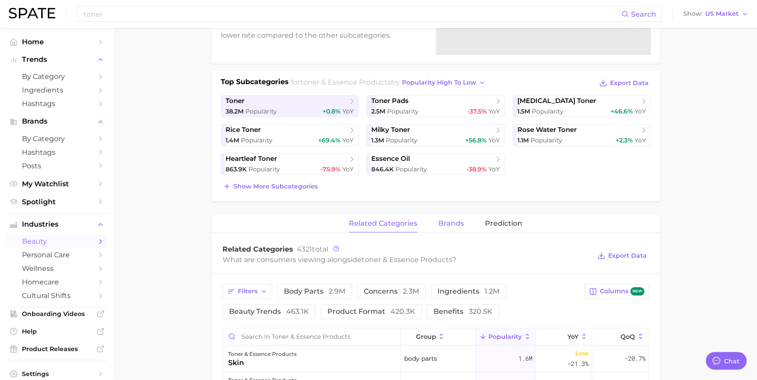
click at [443, 220] on span "brands" at bounding box center [450, 224] width 25 height 8
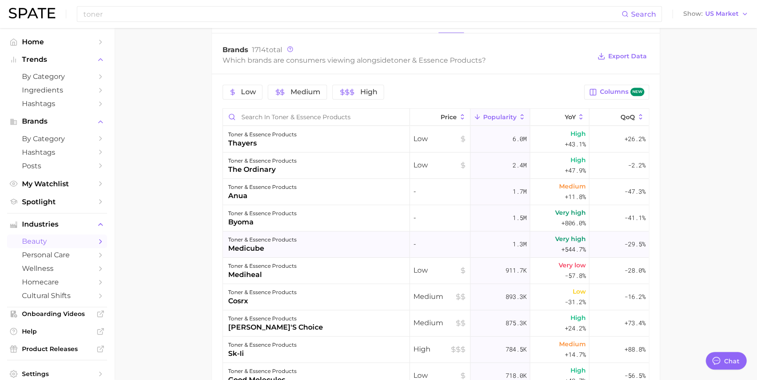
click at [234, 235] on div "toner & essence products" at bounding box center [262, 240] width 68 height 11
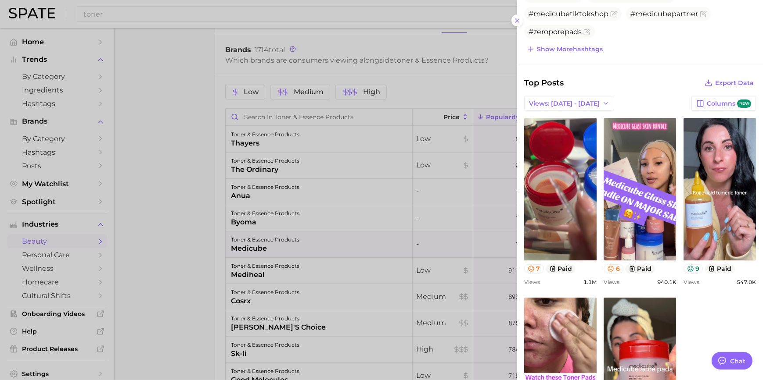
click at [207, 193] on div at bounding box center [381, 190] width 763 height 380
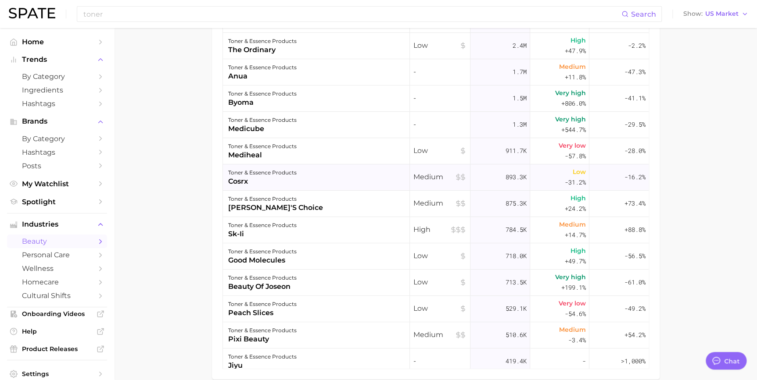
click at [268, 181] on div "cosrx" at bounding box center [262, 181] width 68 height 11
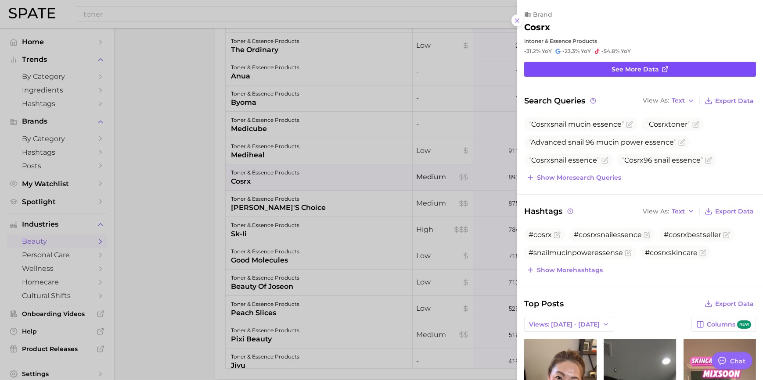
click at [575, 64] on link "See more data" at bounding box center [640, 69] width 232 height 15
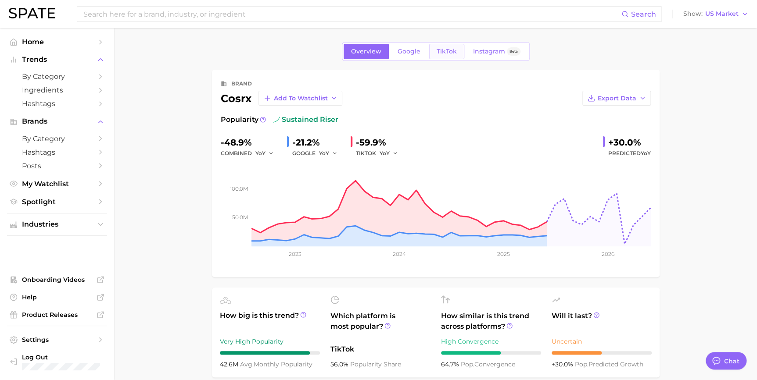
click at [437, 50] on span "TikTok" at bounding box center [447, 51] width 20 height 7
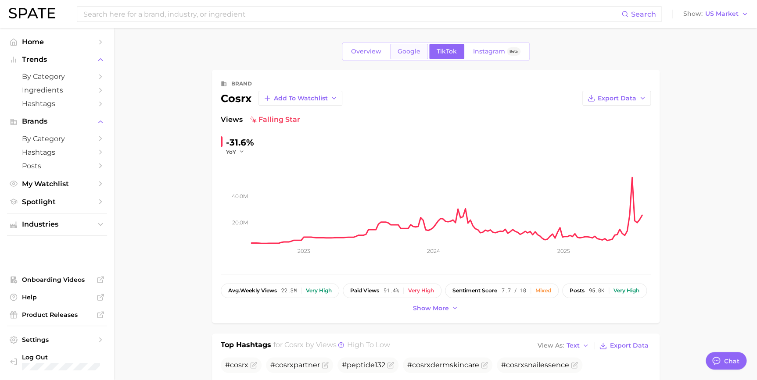
click at [416, 45] on link "Google" at bounding box center [409, 51] width 38 height 15
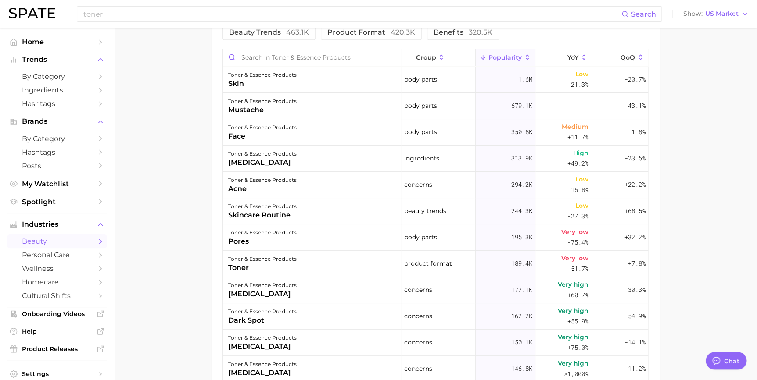
click at [192, 61] on main "1. skincare 2. face products 3. toner & essence products 4. Subcategory Overvie…" at bounding box center [435, 34] width 643 height 898
